Goal: Transaction & Acquisition: Purchase product/service

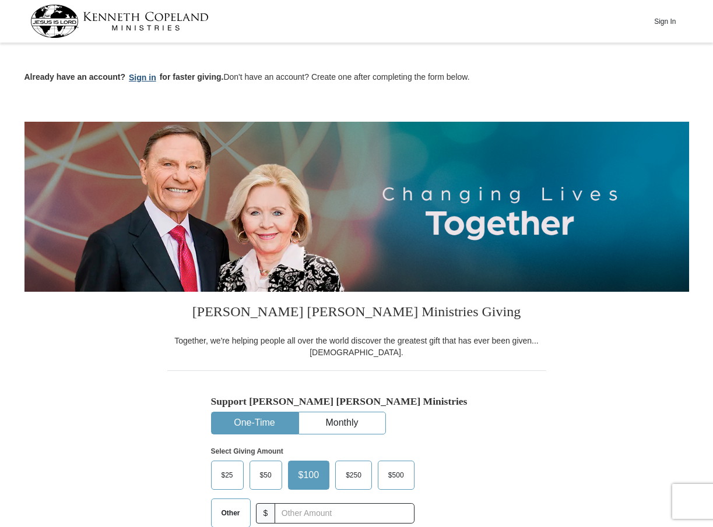
click at [142, 78] on button "Sign in" at bounding box center [142, 77] width 34 height 13
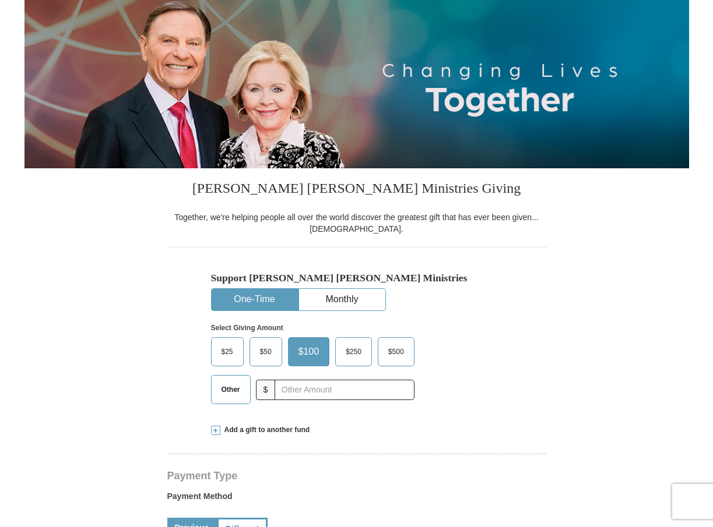
scroll to position [206, 0]
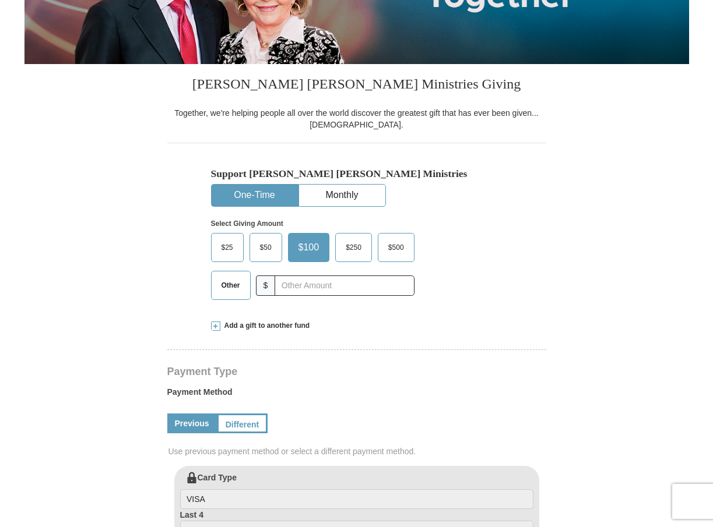
select select "OK"
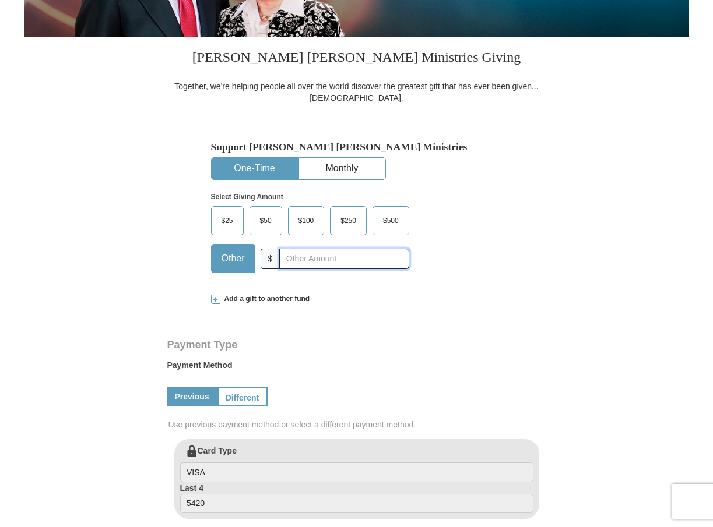
click at [317, 262] on input "text" at bounding box center [343, 259] width 129 height 20
type input "15.00"
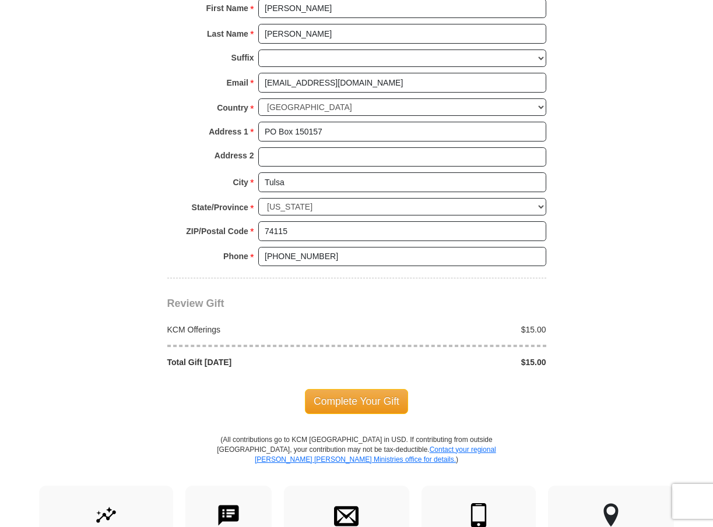
scroll to position [933, 0]
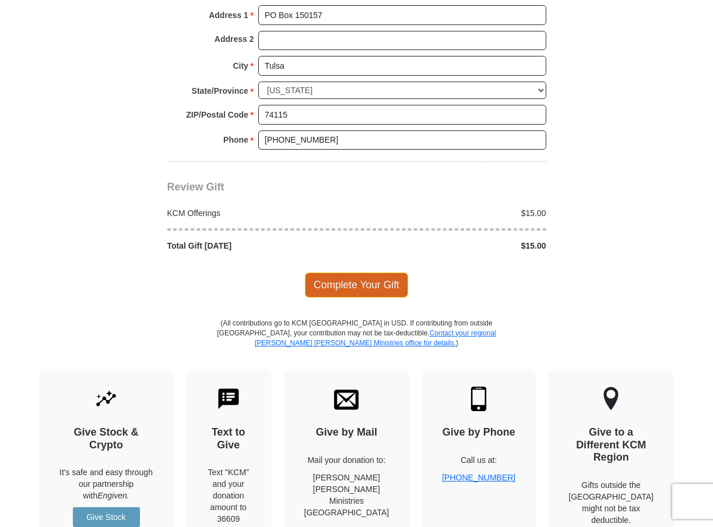
click at [342, 289] on span "Complete Your Gift" at bounding box center [356, 285] width 103 height 24
